Goal: Transaction & Acquisition: Purchase product/service

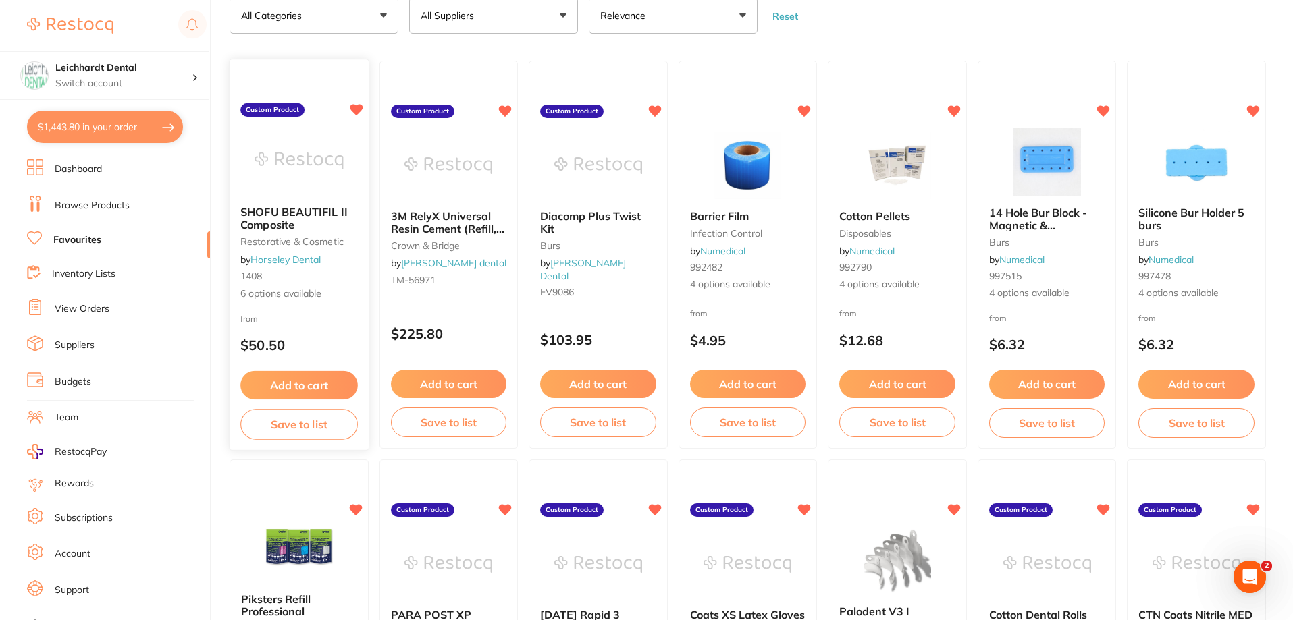
scroll to position [135, 0]
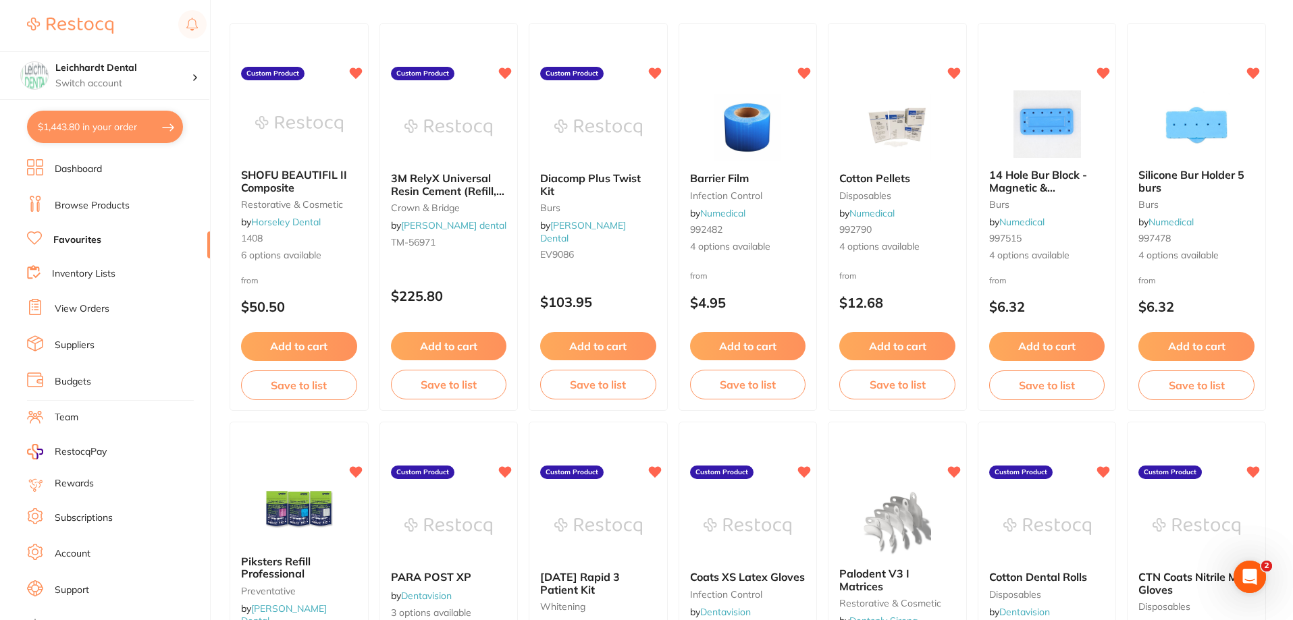
click at [74, 246] on link "Favourites" at bounding box center [77, 241] width 48 height 14
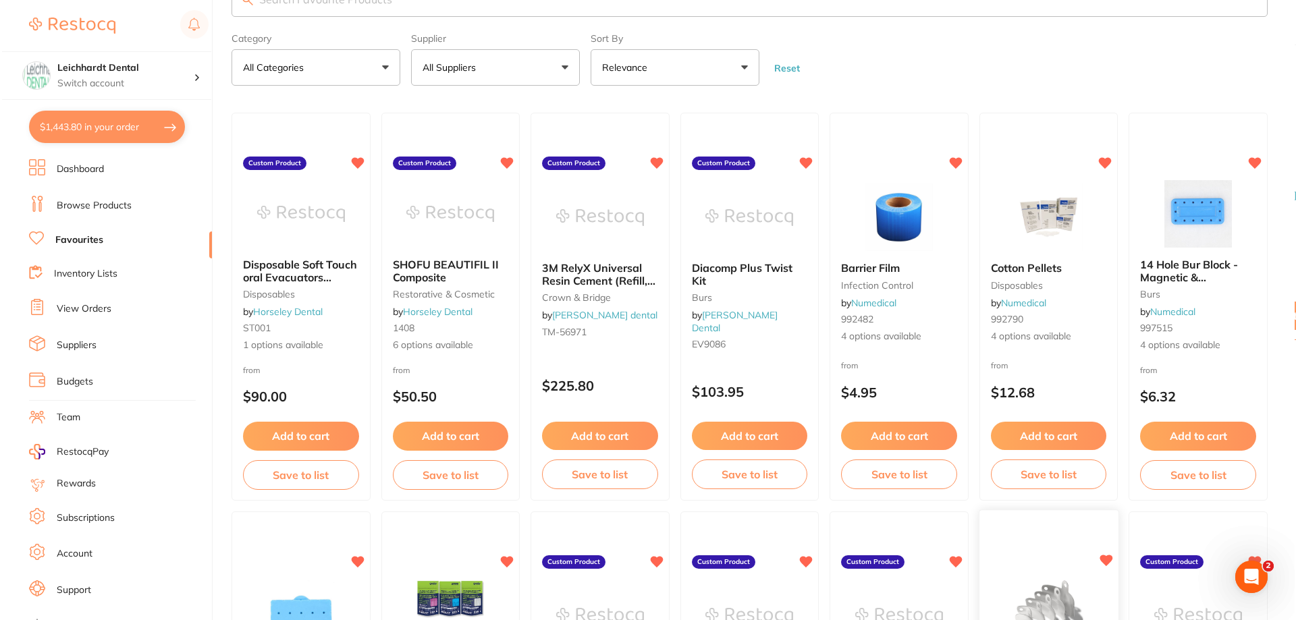
scroll to position [0, 0]
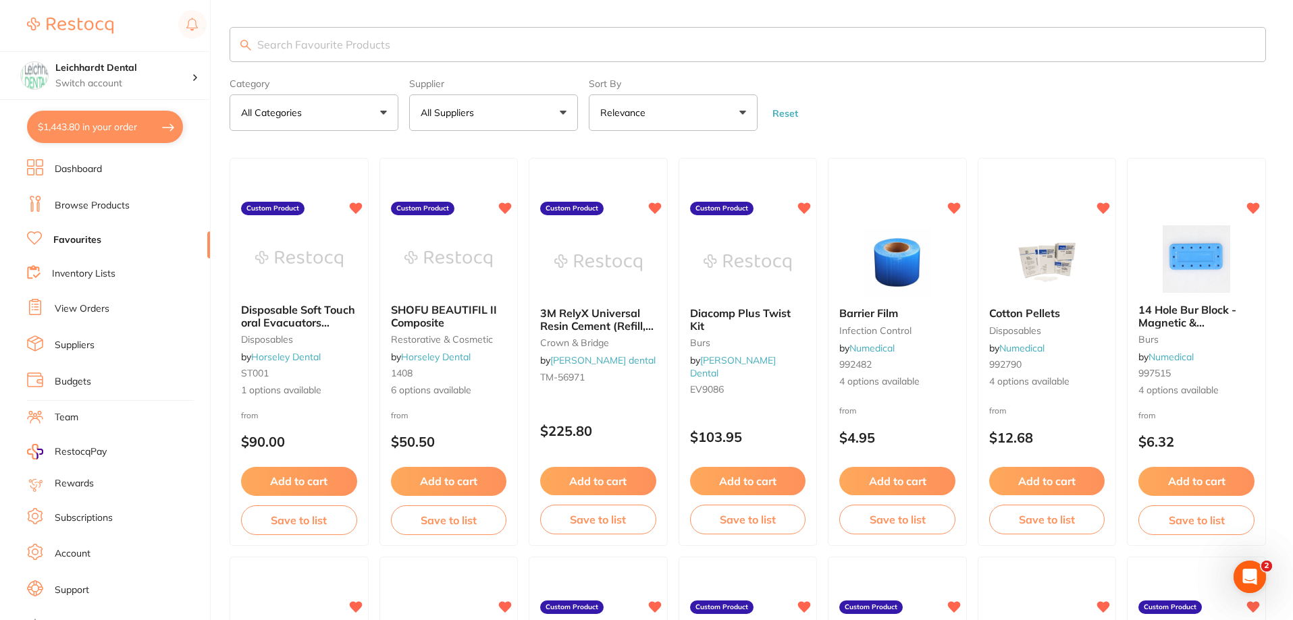
click at [433, 53] on input "search" at bounding box center [748, 44] width 1036 height 35
type input "discs"
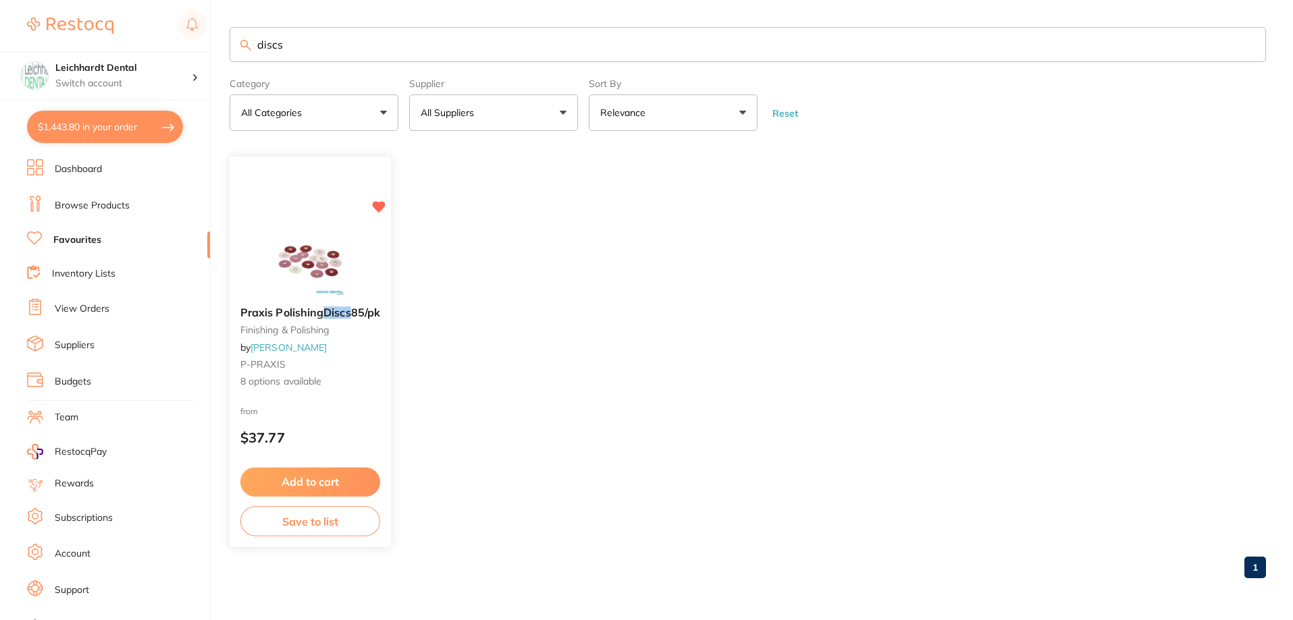
click at [303, 252] on img at bounding box center [310, 262] width 88 height 68
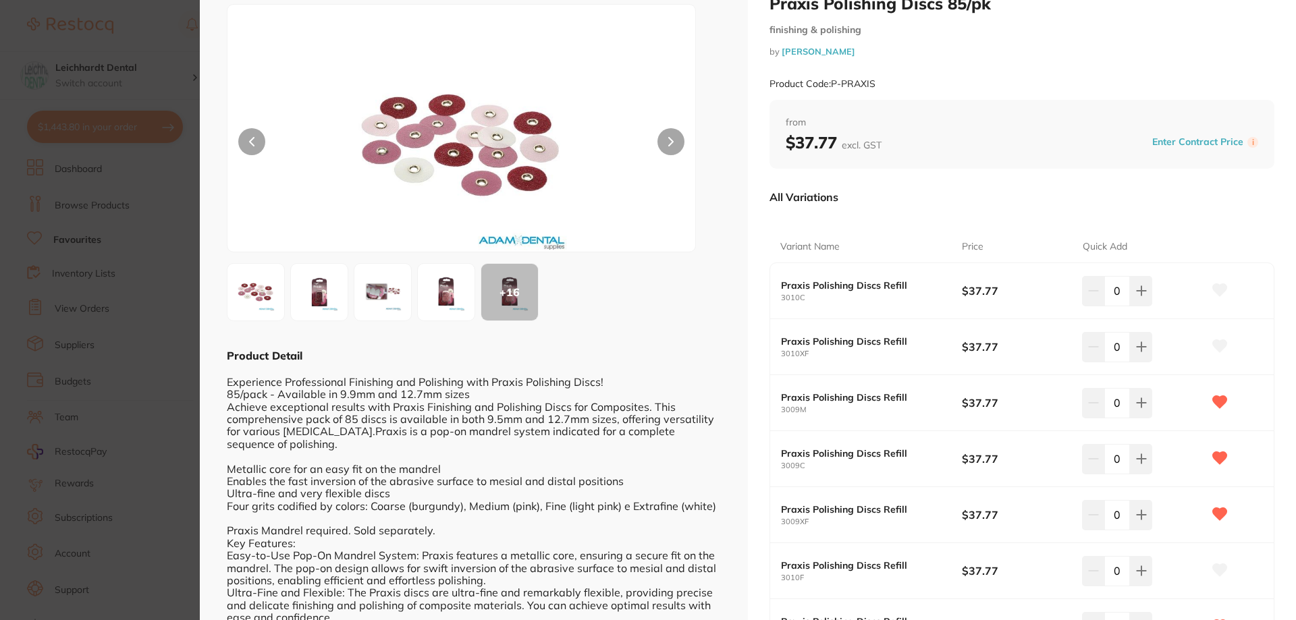
scroll to position [68, 0]
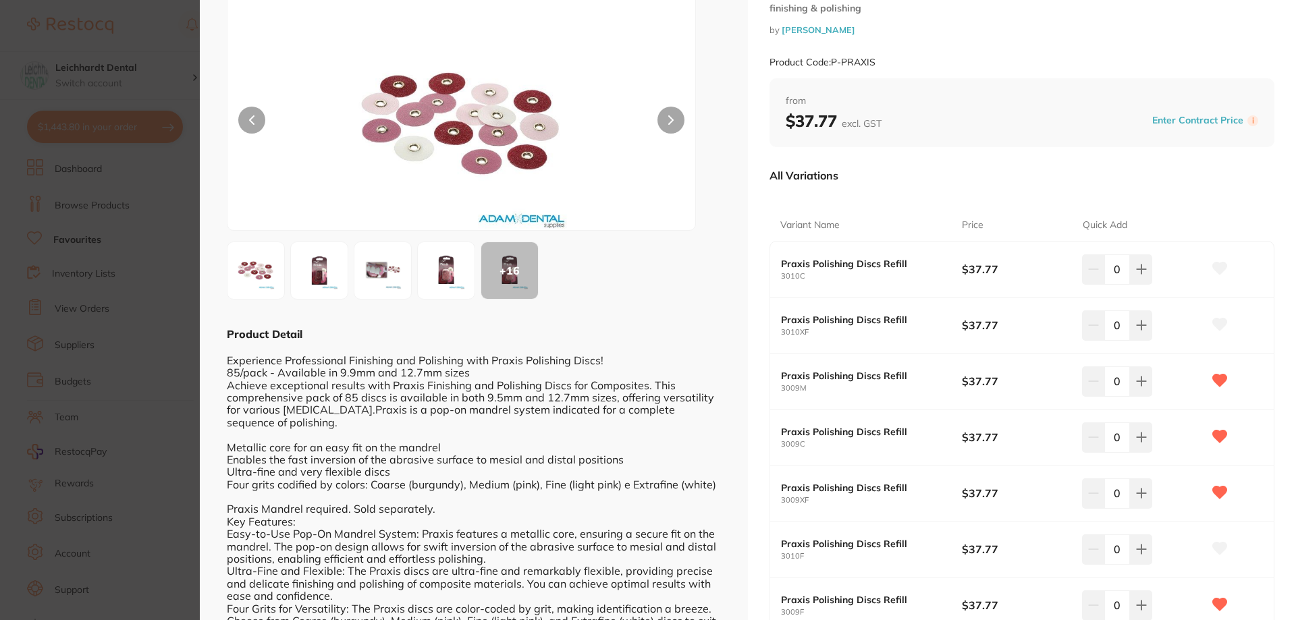
click at [322, 278] on img at bounding box center [319, 270] width 49 height 49
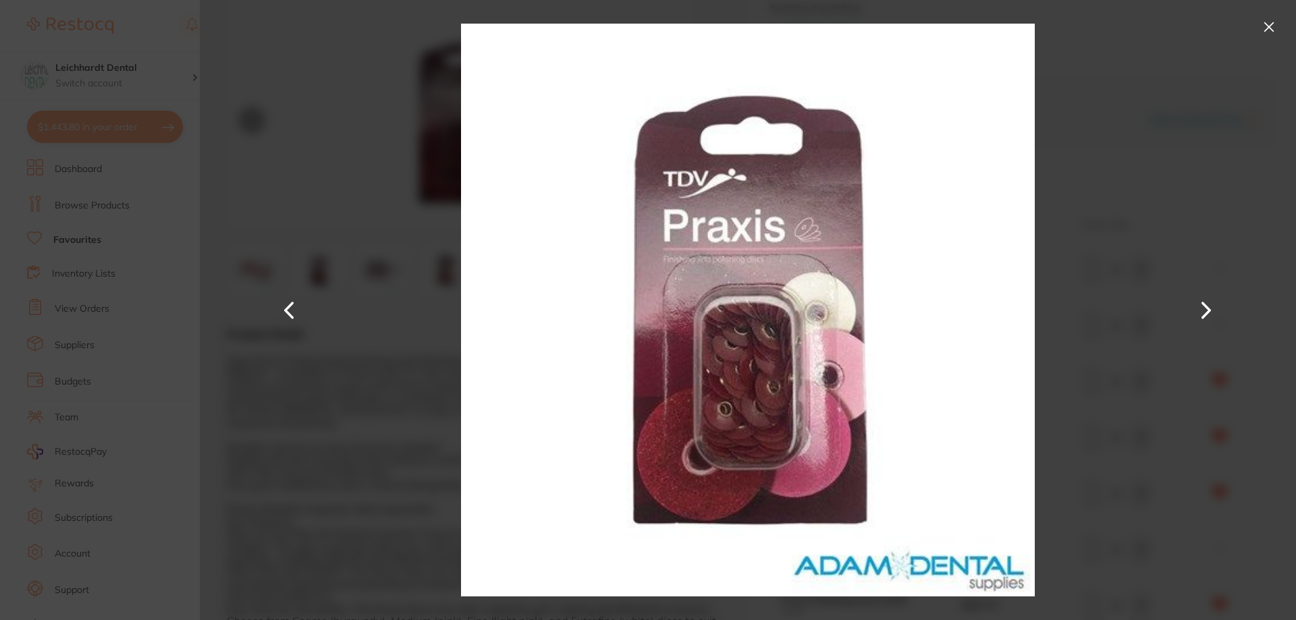
click at [1271, 28] on button at bounding box center [1269, 27] width 22 height 22
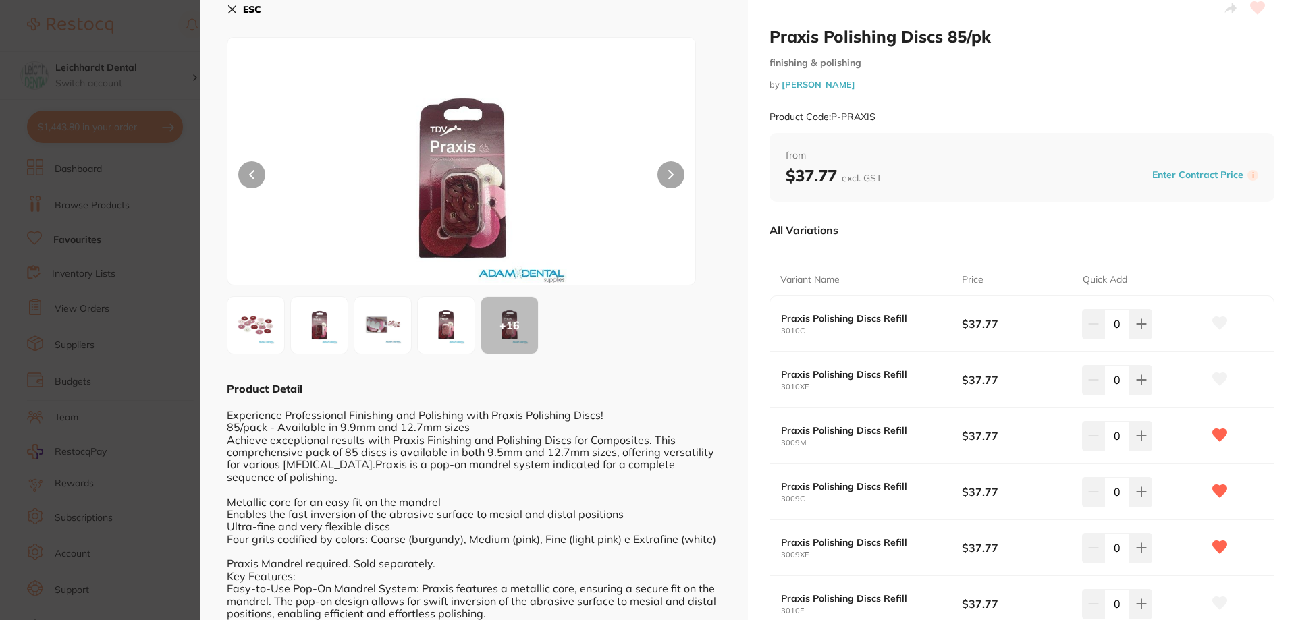
scroll to position [0, 0]
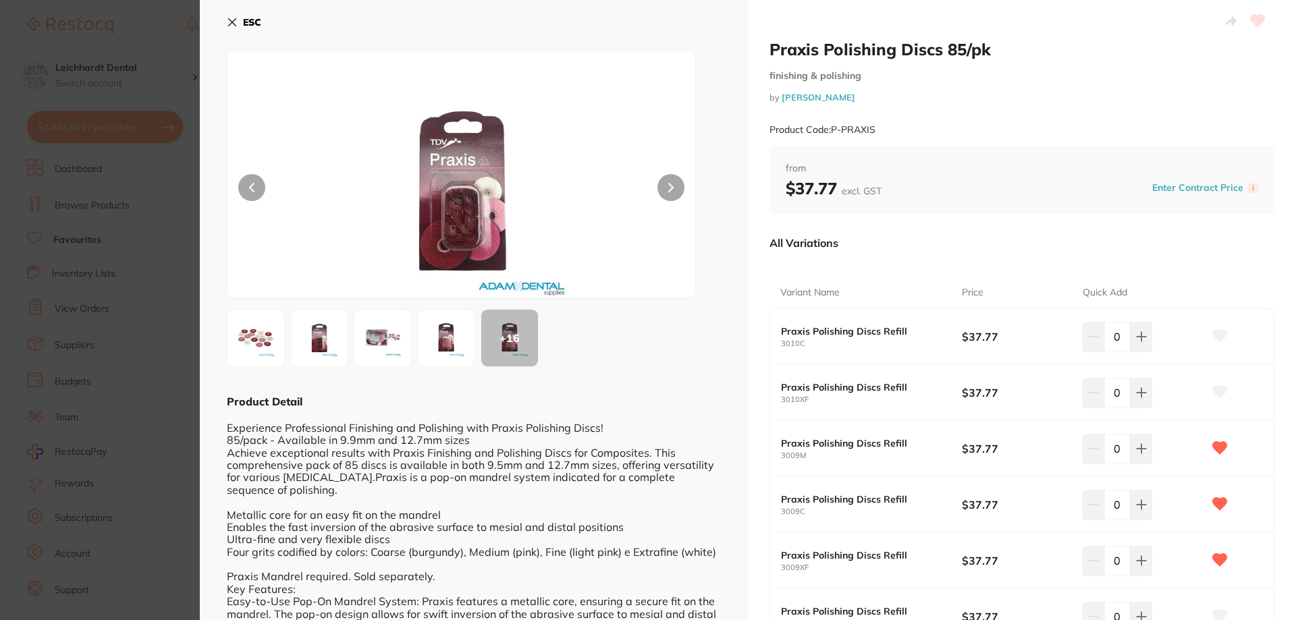
click at [409, 342] on button at bounding box center [383, 338] width 58 height 58
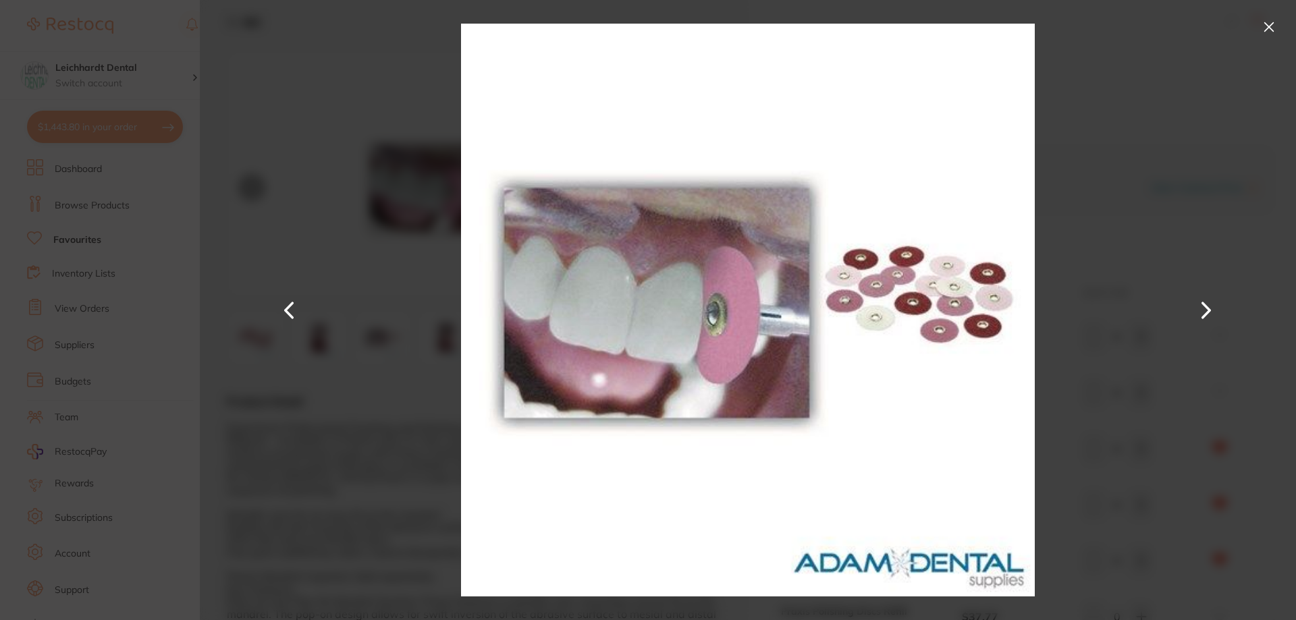
click at [1087, 174] on div at bounding box center [748, 310] width 1096 height 620
click at [1260, 24] on button at bounding box center [1269, 27] width 22 height 22
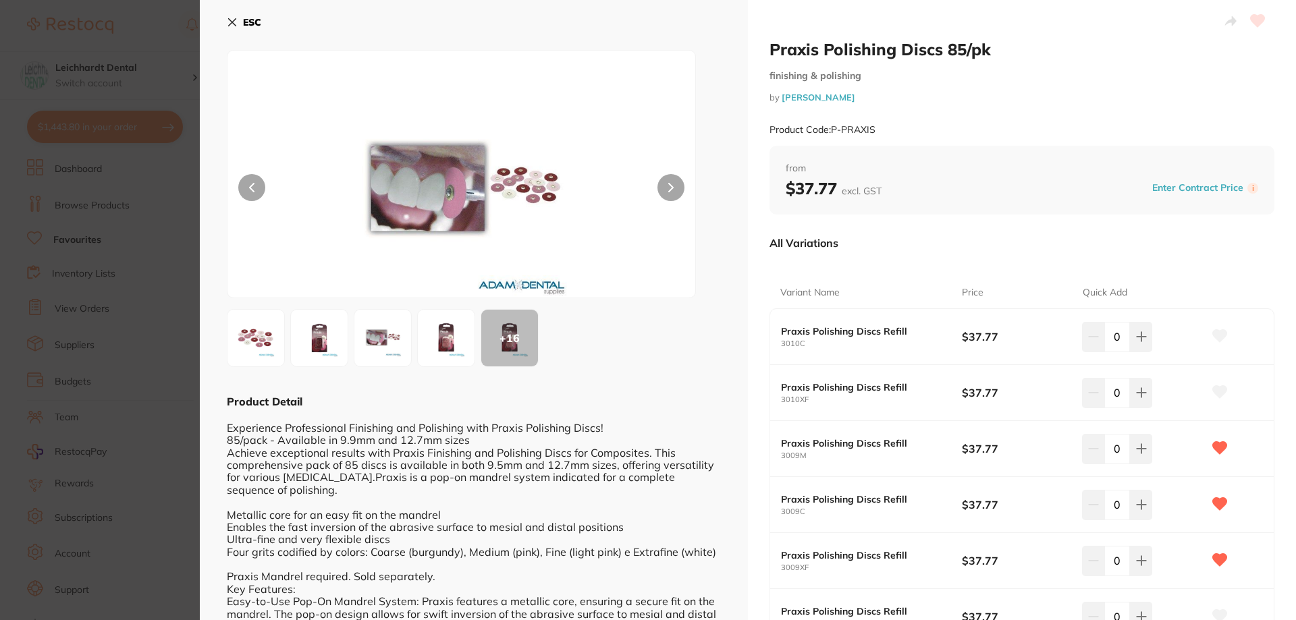
click at [317, 347] on img at bounding box center [319, 338] width 49 height 49
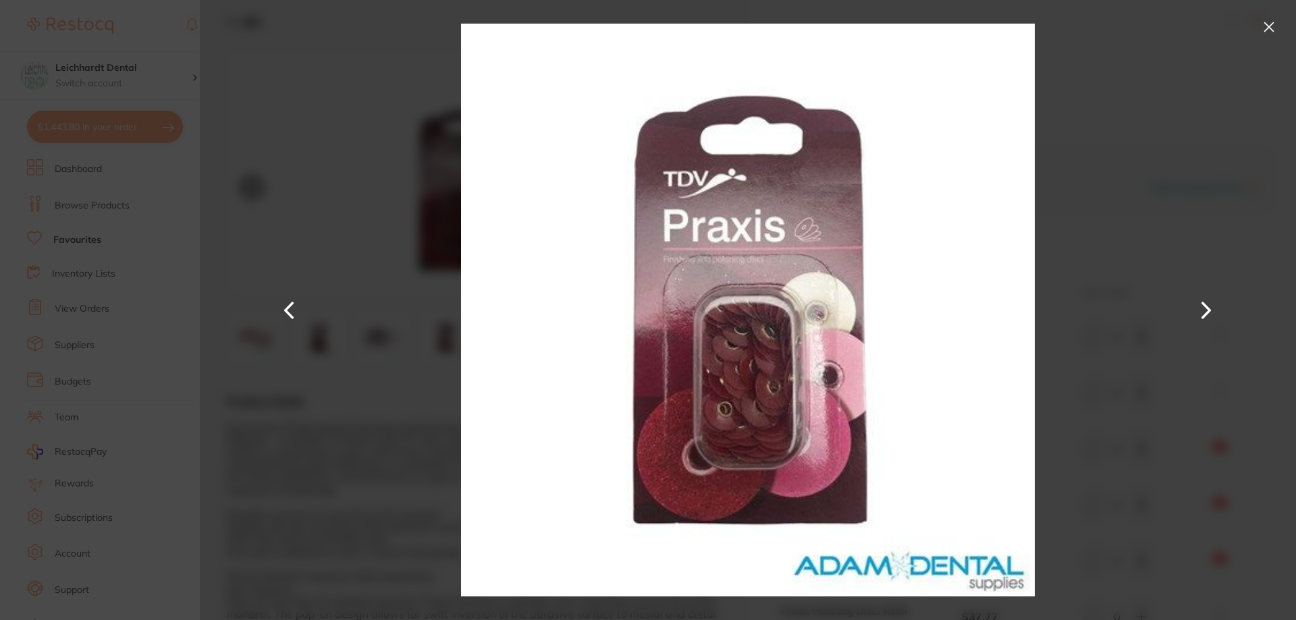
click at [1189, 90] on div at bounding box center [748, 310] width 1096 height 620
click at [1265, 32] on button at bounding box center [1269, 27] width 22 height 22
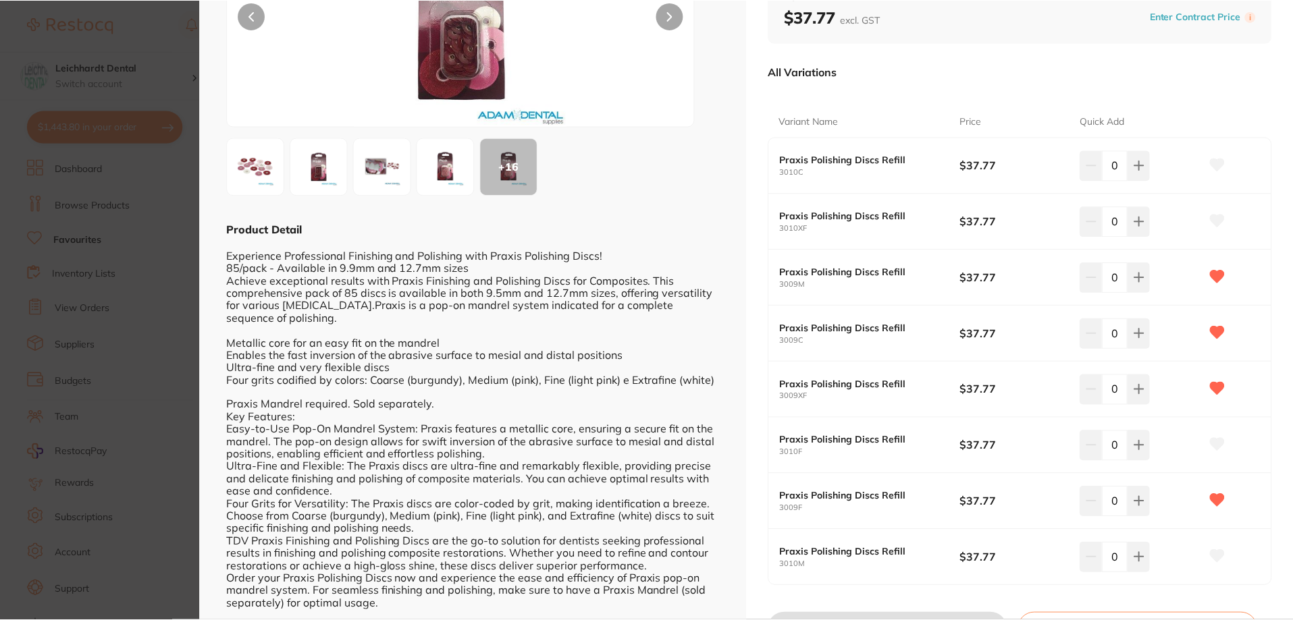
scroll to position [203, 0]
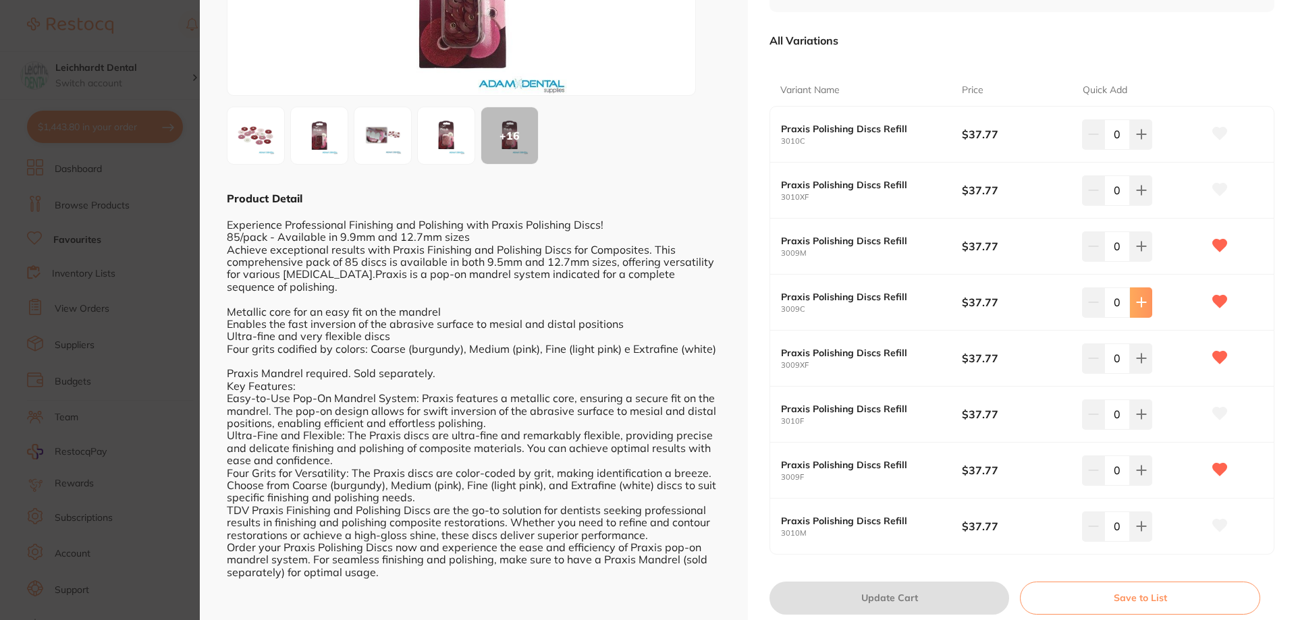
click at [1136, 304] on icon at bounding box center [1141, 302] width 11 height 11
click at [1136, 300] on icon at bounding box center [1141, 302] width 11 height 11
type input "2"
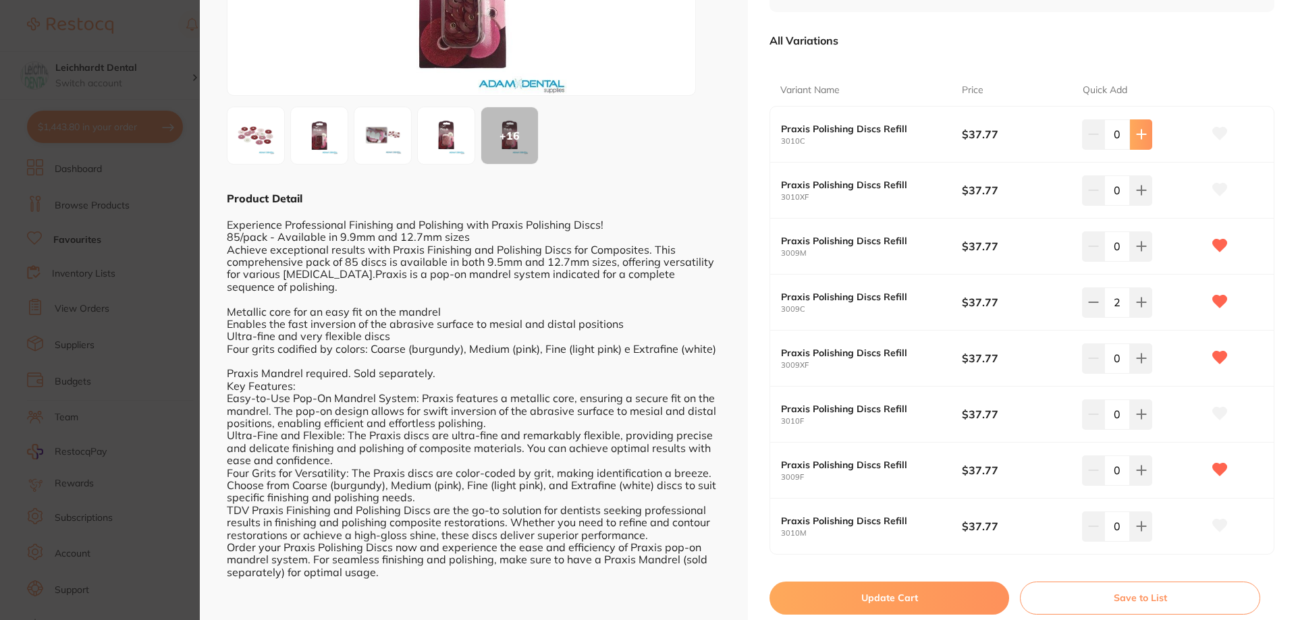
click at [1139, 142] on button at bounding box center [1141, 134] width 22 height 30
click at [1143, 130] on icon at bounding box center [1141, 134] width 11 height 11
type input "2"
click at [1145, 245] on button at bounding box center [1141, 247] width 22 height 30
type input "1"
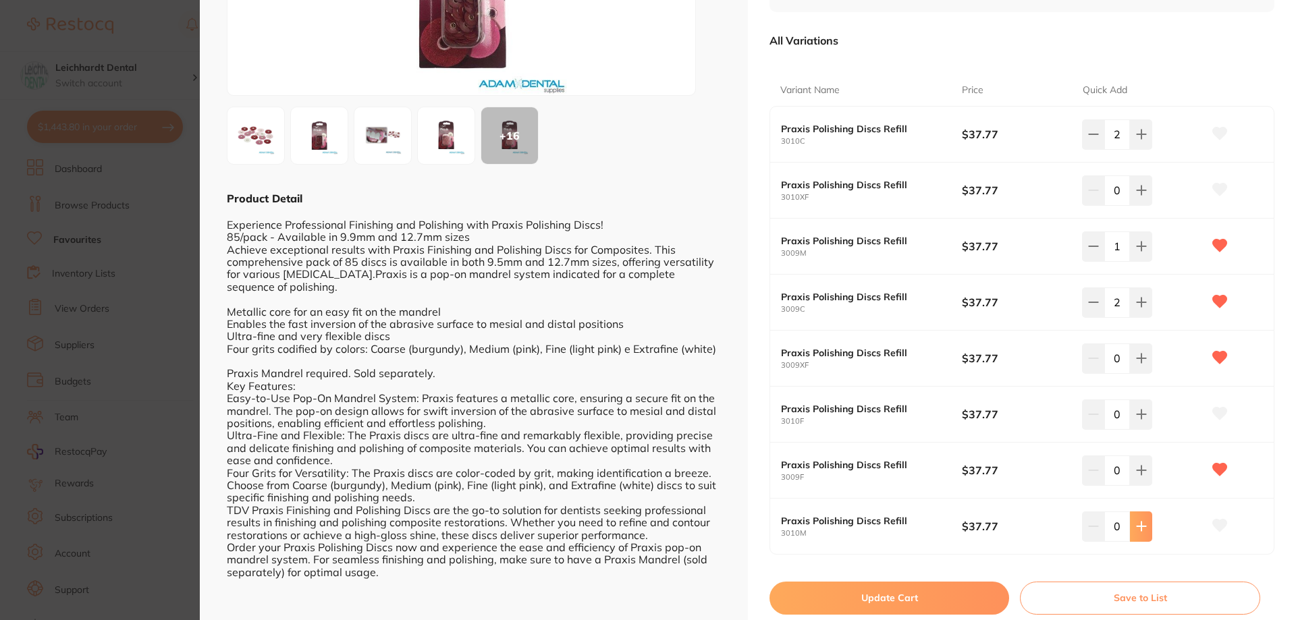
click at [1136, 526] on icon at bounding box center [1141, 526] width 11 height 11
type input "1"
click at [1137, 463] on button at bounding box center [1141, 471] width 22 height 30
click at [1138, 470] on icon at bounding box center [1141, 470] width 9 height 9
type input "2"
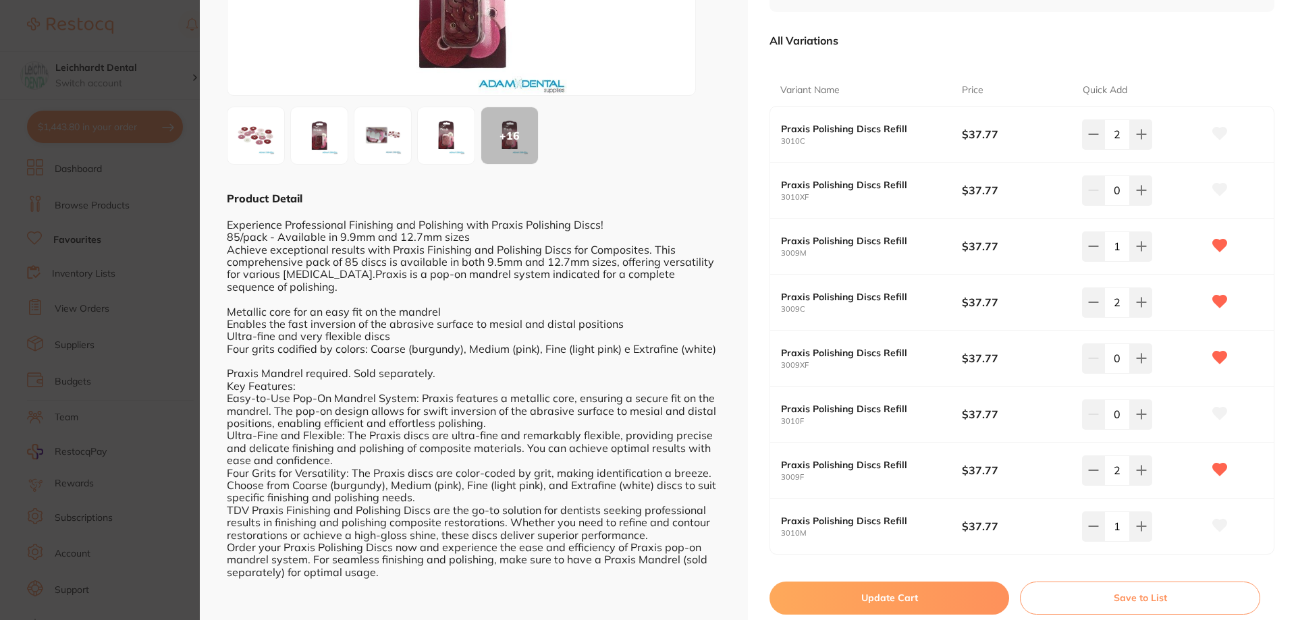
click at [902, 594] on button "Update Cart" at bounding box center [890, 598] width 240 height 32
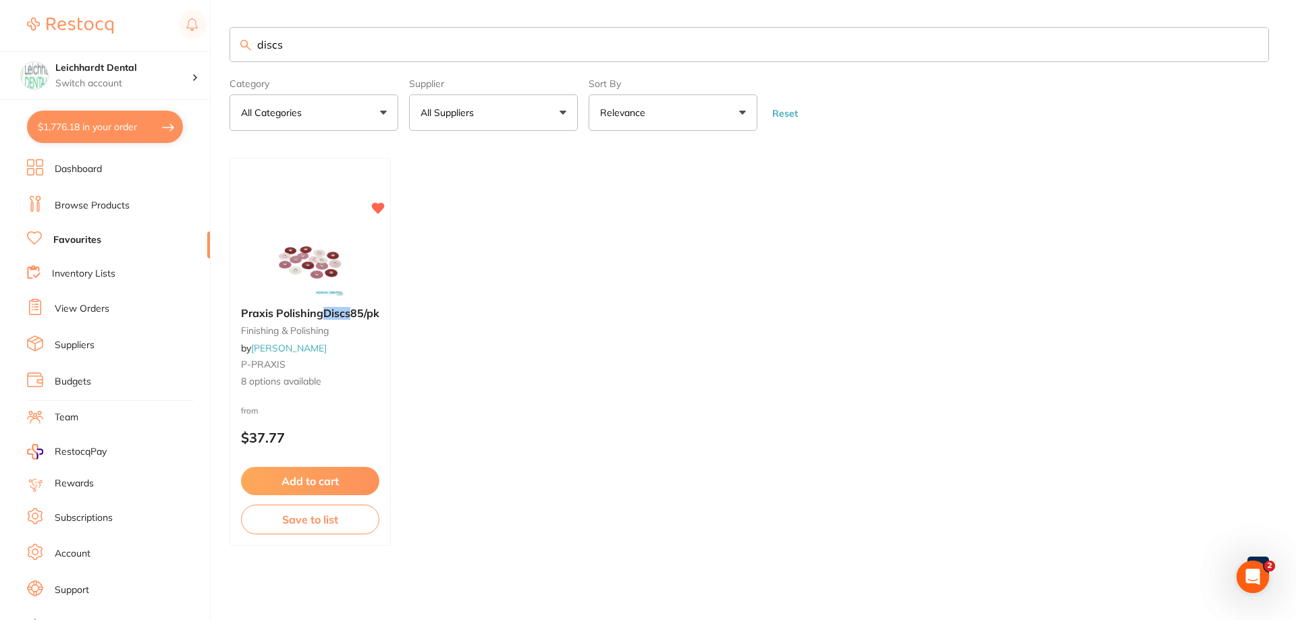
drag, startPoint x: 293, startPoint y: 45, endPoint x: 278, endPoint y: 6, distance: 41.9
click at [263, 45] on input "discs" at bounding box center [750, 44] width 1040 height 35
type input "d"
drag, startPoint x: 335, startPoint y: 47, endPoint x: 367, endPoint y: 11, distance: 47.3
click at [334, 43] on input "torque" at bounding box center [750, 44] width 1040 height 35
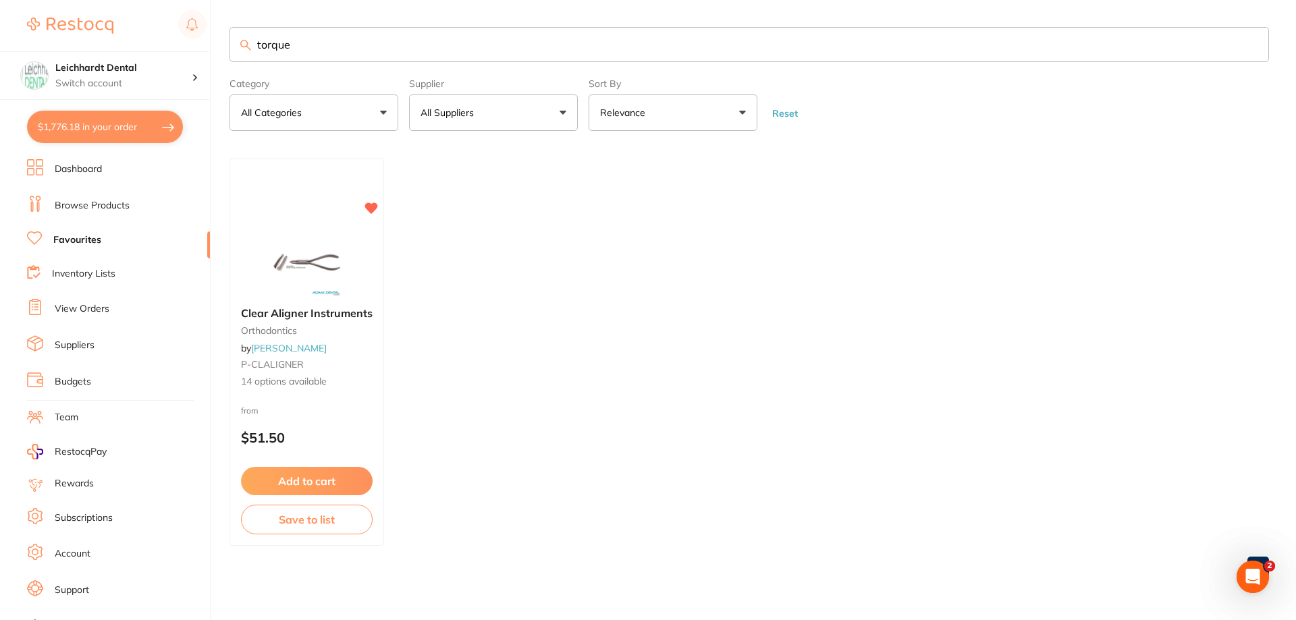
drag, startPoint x: 323, startPoint y: 48, endPoint x: 271, endPoint y: 8, distance: 66.0
click at [223, 35] on div "$1,776.18 Leichhardt Dental Switch account Leichhardt Dental Haberfield Dental …" at bounding box center [648, 310] width 1296 height 620
type input "woodpecker"
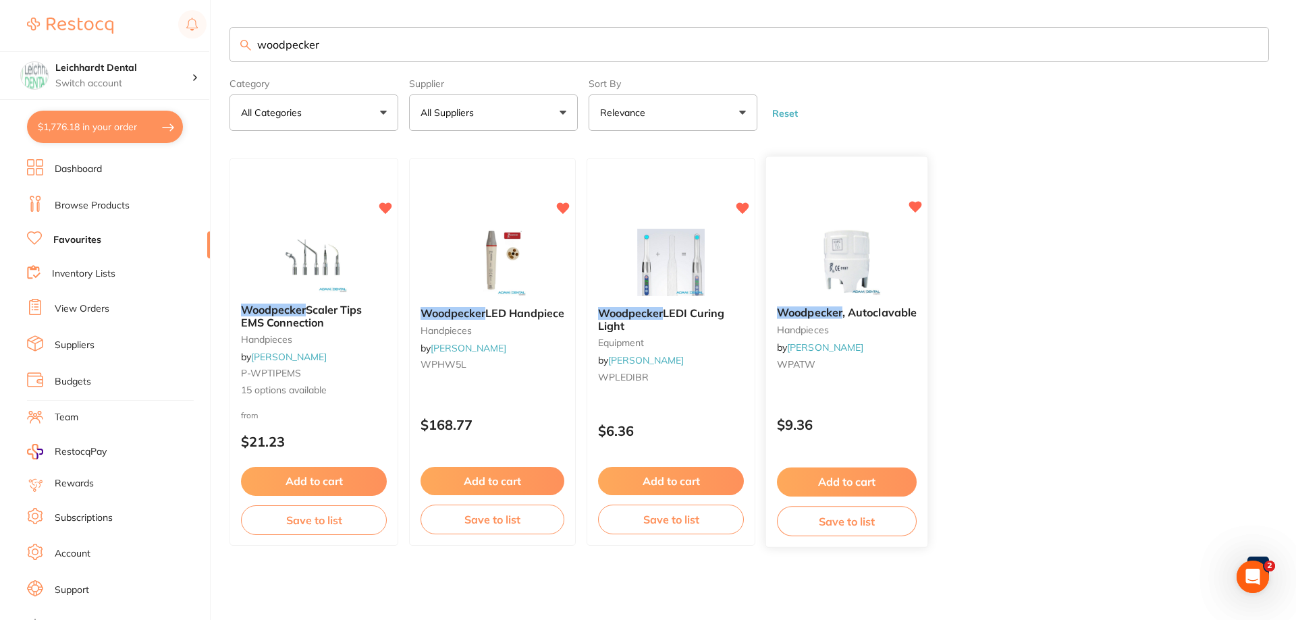
click at [863, 249] on img at bounding box center [847, 262] width 88 height 68
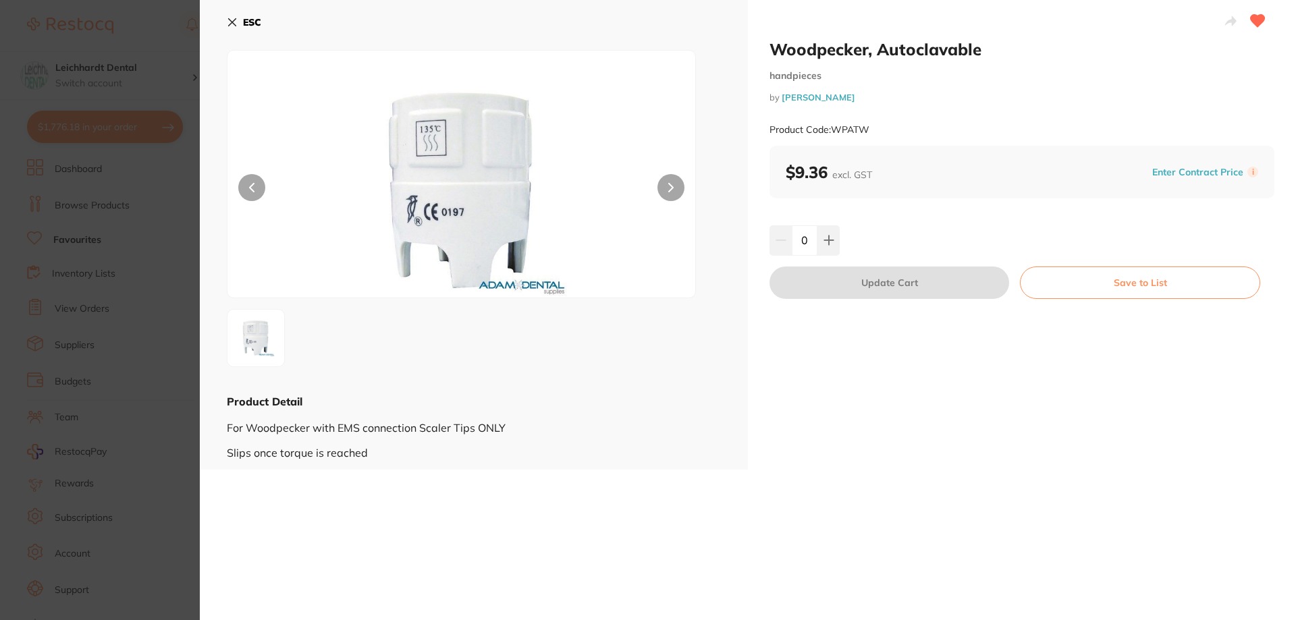
click at [233, 16] on button "ESC" at bounding box center [244, 22] width 34 height 23
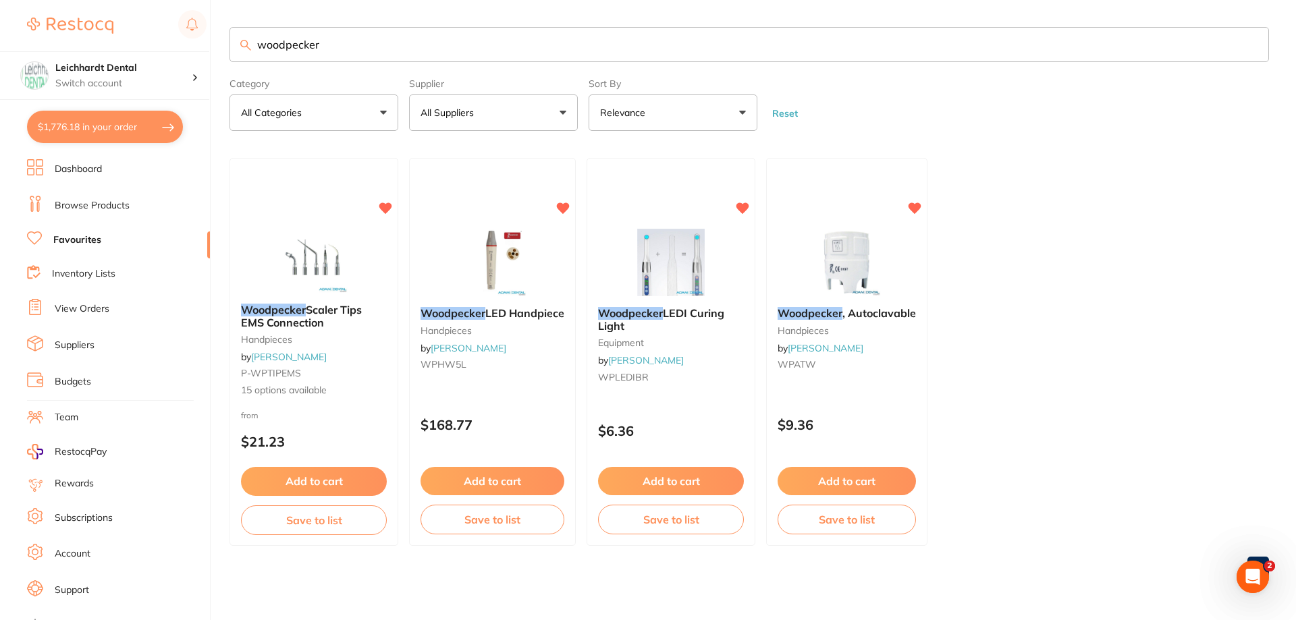
click at [134, 133] on button "$1,776.18 in your order" at bounding box center [105, 127] width 156 height 32
checkbox input "true"
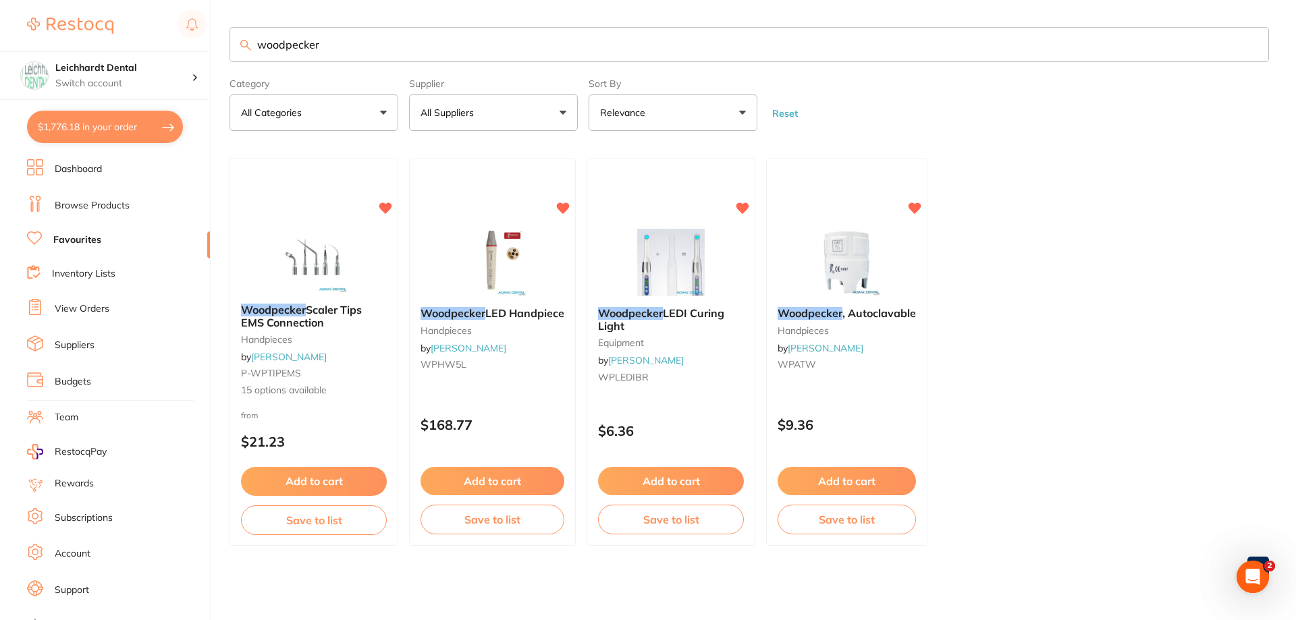
checkbox input "true"
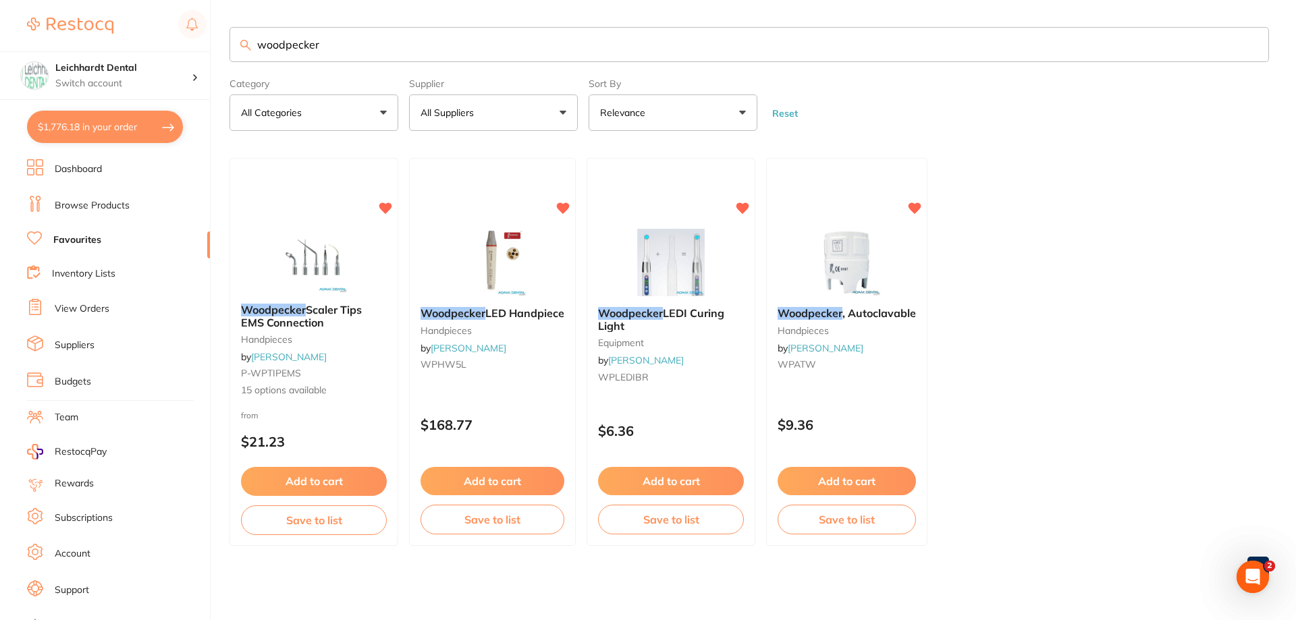
checkbox input "true"
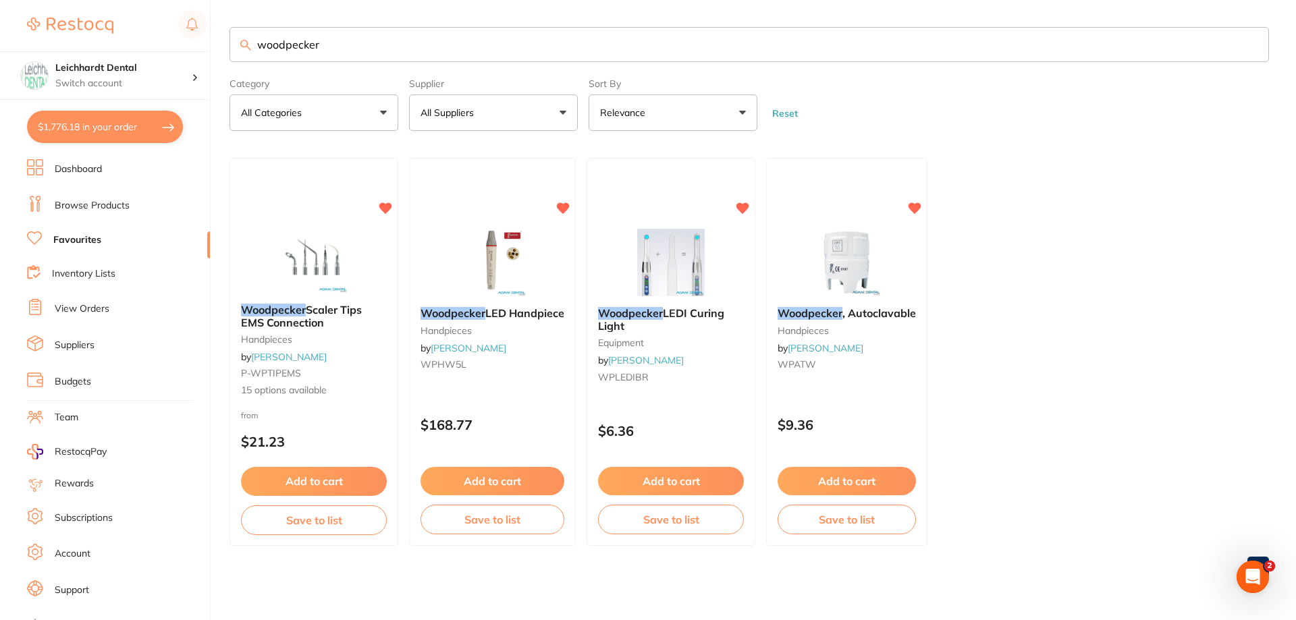
checkbox input "true"
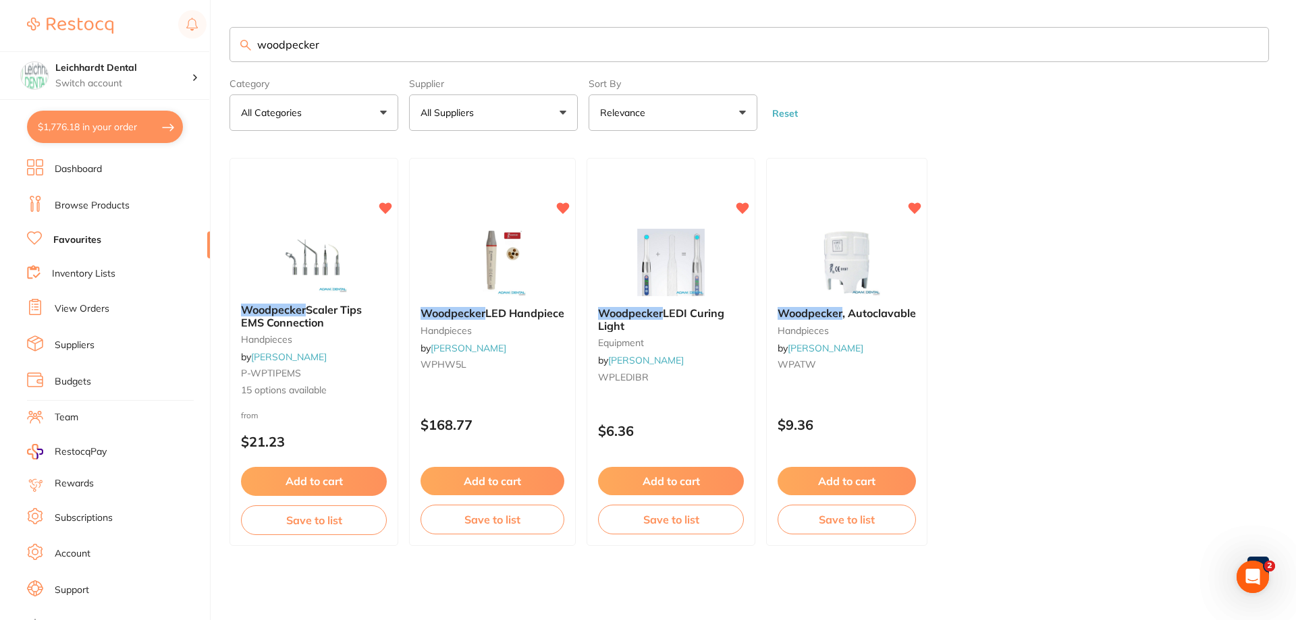
checkbox input "true"
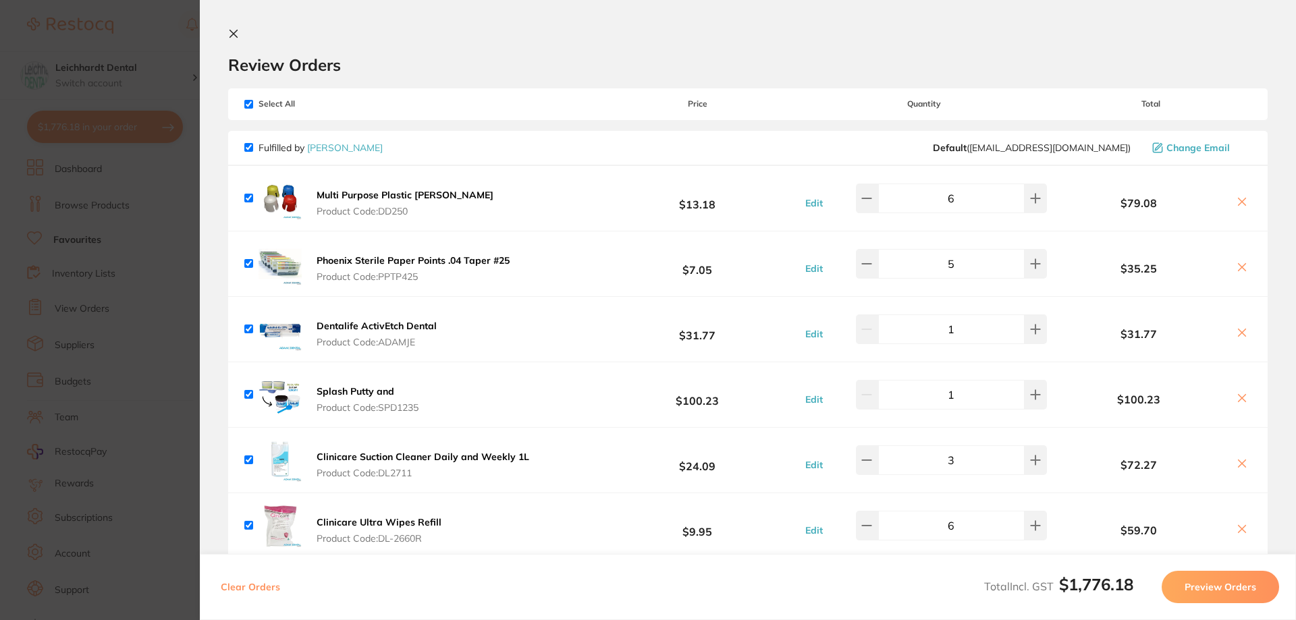
click at [149, 42] on section "Update RRP Set your pre negotiated price for this item. Item Agreed RRP (excl. …" at bounding box center [648, 310] width 1296 height 620
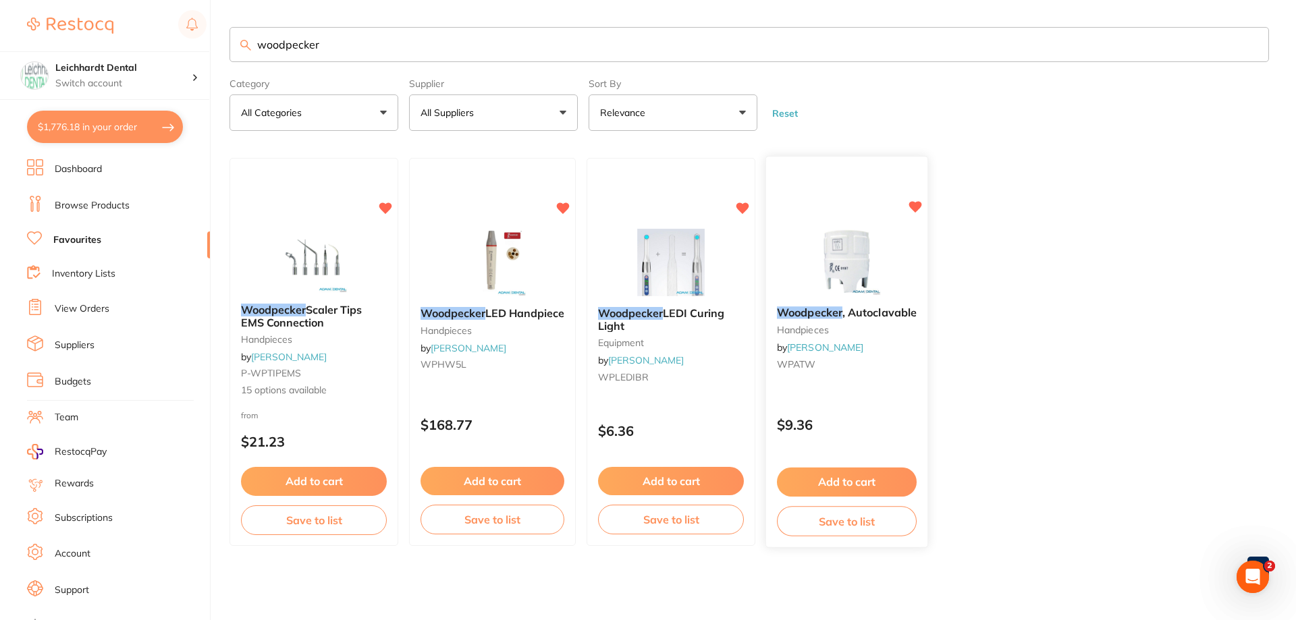
click at [837, 238] on img at bounding box center [847, 262] width 88 height 68
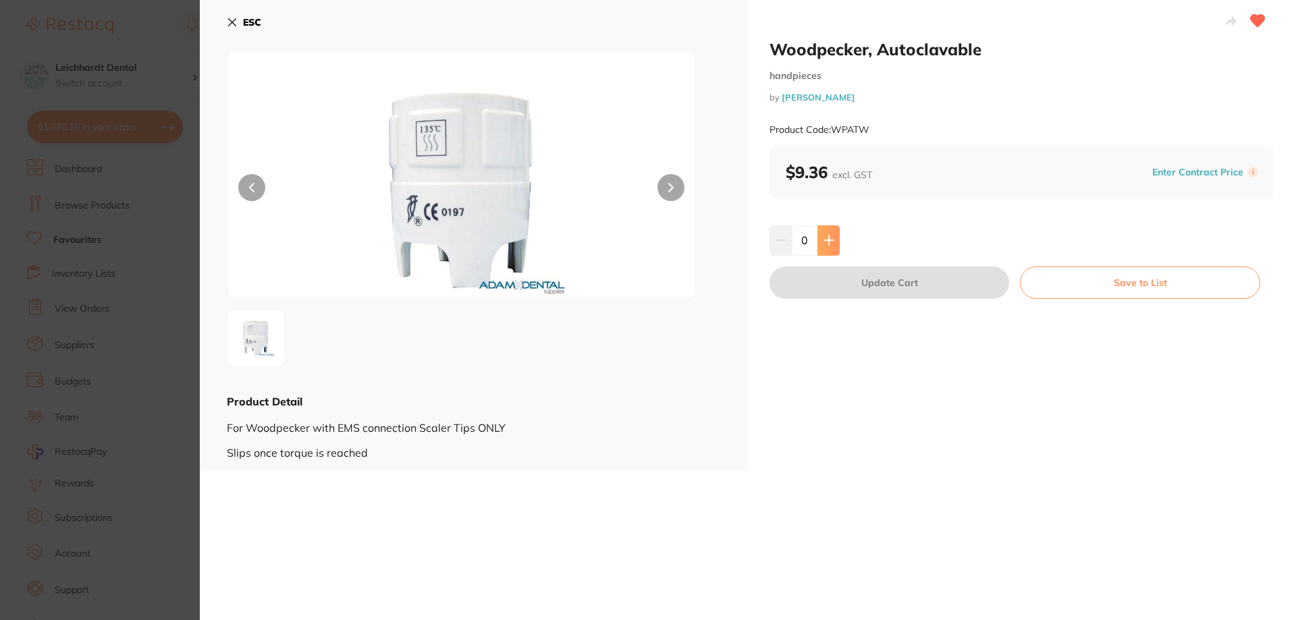
click at [821, 233] on button at bounding box center [828, 240] width 22 height 30
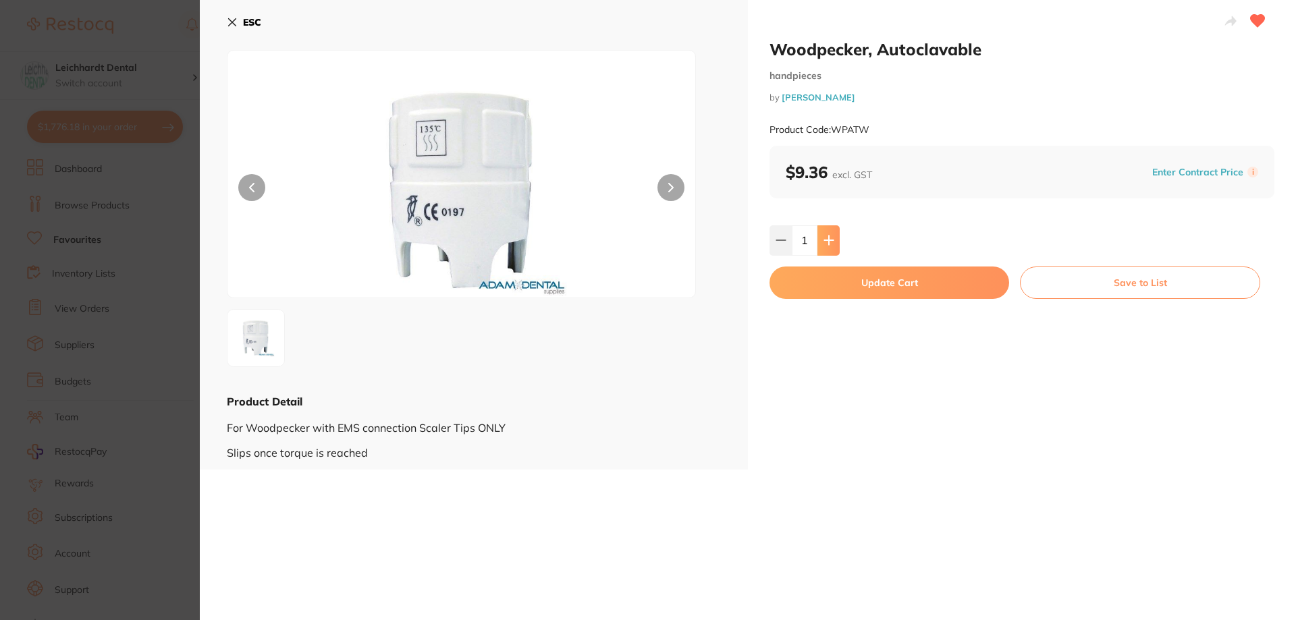
click at [826, 233] on button at bounding box center [828, 240] width 22 height 30
click at [824, 240] on icon at bounding box center [828, 240] width 9 height 9
type input "5"
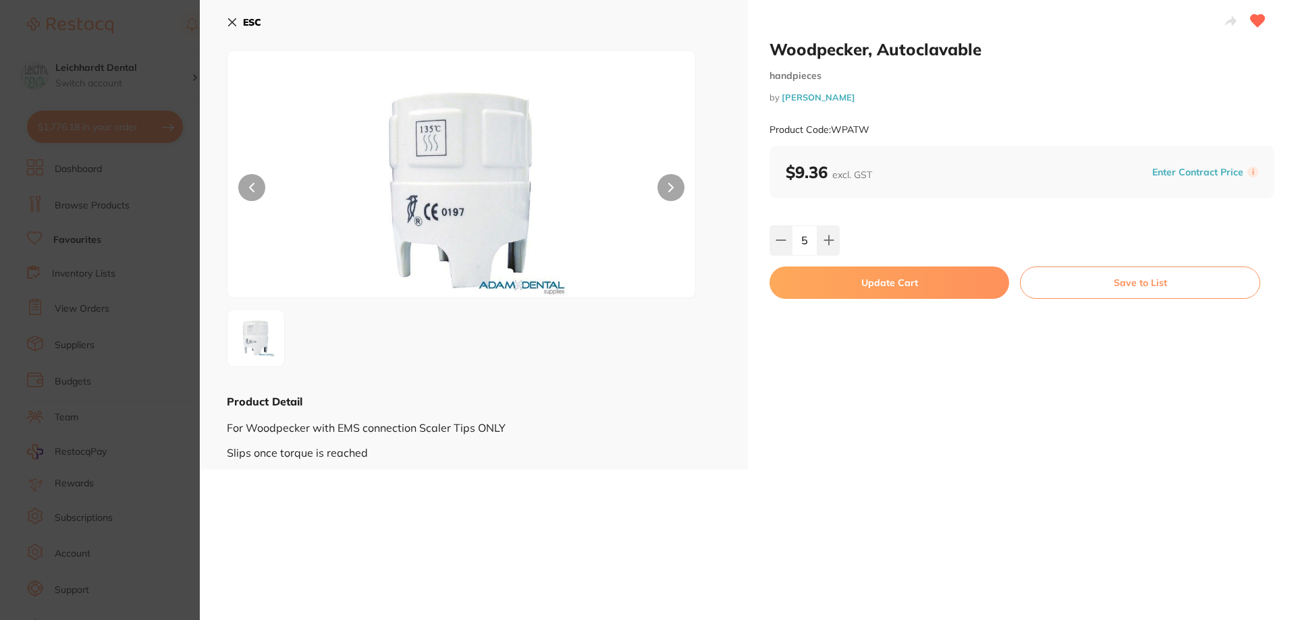
click at [915, 273] on button "Update Cart" at bounding box center [890, 283] width 240 height 32
checkbox input "false"
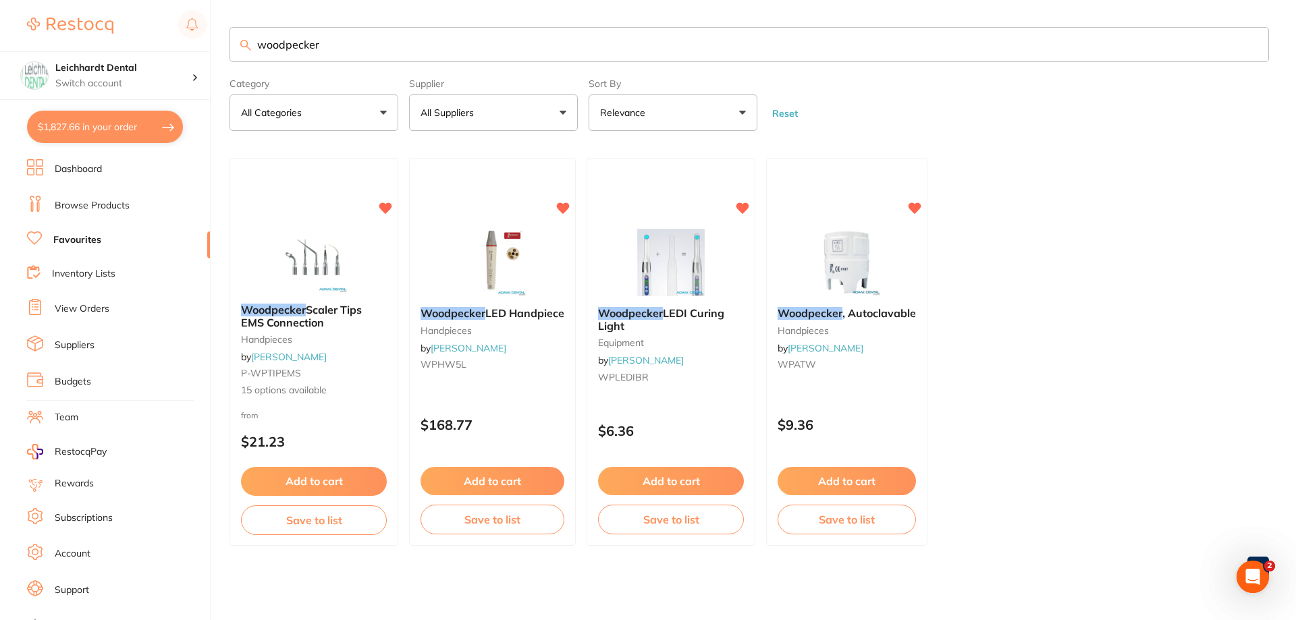
drag, startPoint x: 343, startPoint y: 55, endPoint x: 237, endPoint y: 58, distance: 106.0
click at [215, 30] on div "$1,827.66 Leichhardt Dental Switch account Leichhardt Dental Haberfield Dental …" at bounding box center [648, 310] width 1296 height 620
click at [278, 43] on input "woodpecker" at bounding box center [750, 44] width 1040 height 35
click at [321, 224] on img at bounding box center [313, 258] width 88 height 68
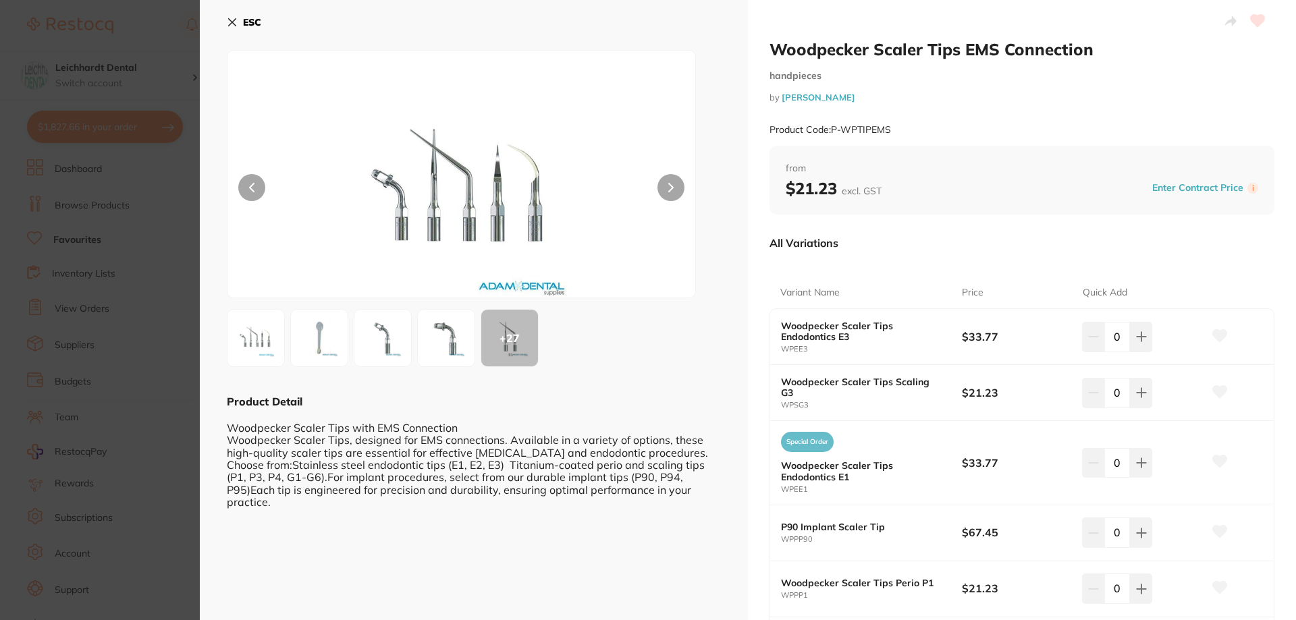
click at [232, 16] on button "ESC" at bounding box center [244, 22] width 34 height 23
